Goal: Ask a question: Seek information or help from site administrators or community

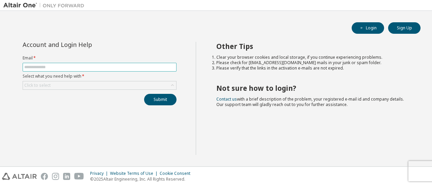
click at [143, 67] on input "text" at bounding box center [99, 66] width 150 height 5
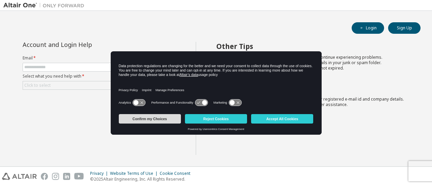
click at [167, 121] on button "Confirm my Choices" at bounding box center [150, 118] width 62 height 9
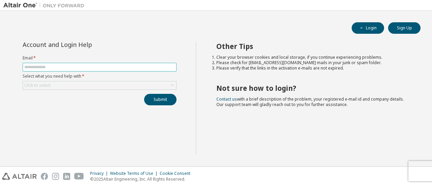
click at [70, 67] on input "text" at bounding box center [99, 66] width 150 height 5
click at [53, 65] on input "text" at bounding box center [99, 66] width 150 height 5
type input "**********"
click at [80, 85] on div "Click to select" at bounding box center [99, 85] width 153 height 8
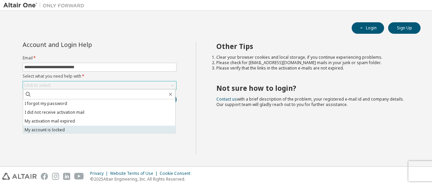
click at [70, 130] on li "My account is locked" at bounding box center [99, 129] width 152 height 9
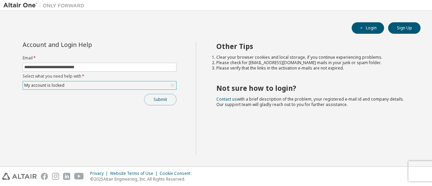
click at [168, 102] on button "Submit" at bounding box center [160, 99] width 32 height 11
